Goal: Transaction & Acquisition: Download file/media

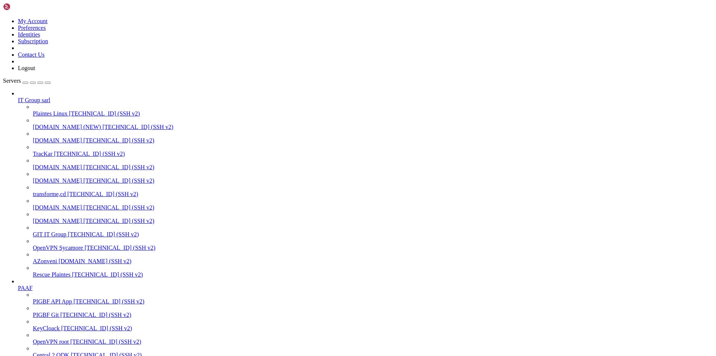
click at [41, 221] on span "[DOMAIN_NAME]" at bounding box center [57, 221] width 49 height 6
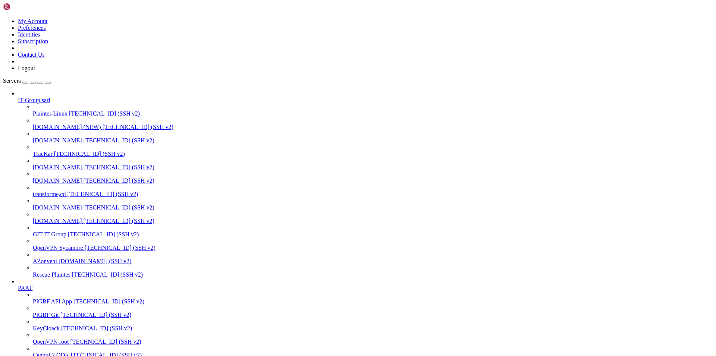
type input "/home/[PERSON_NAME]"
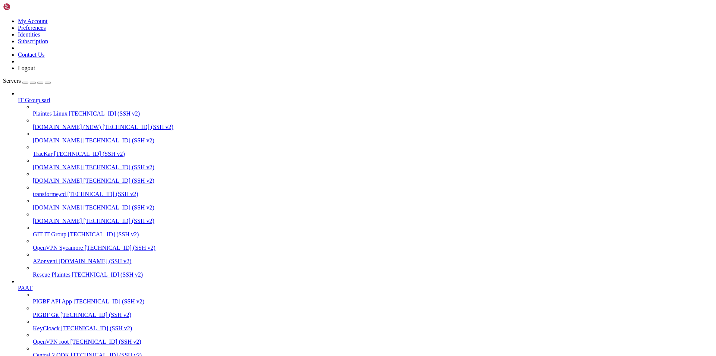
scroll to position [104, 0]
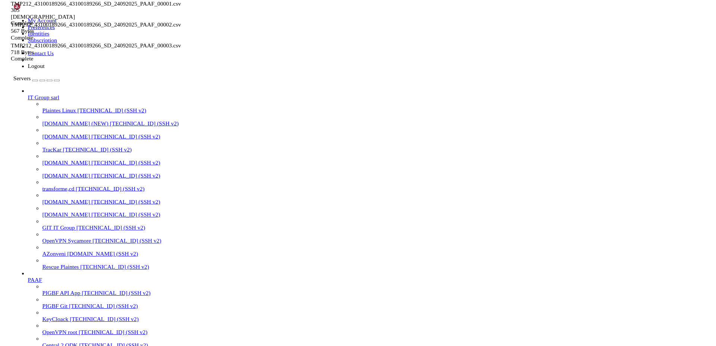
scroll to position [0, 0]
